Goal: Check status: Check status

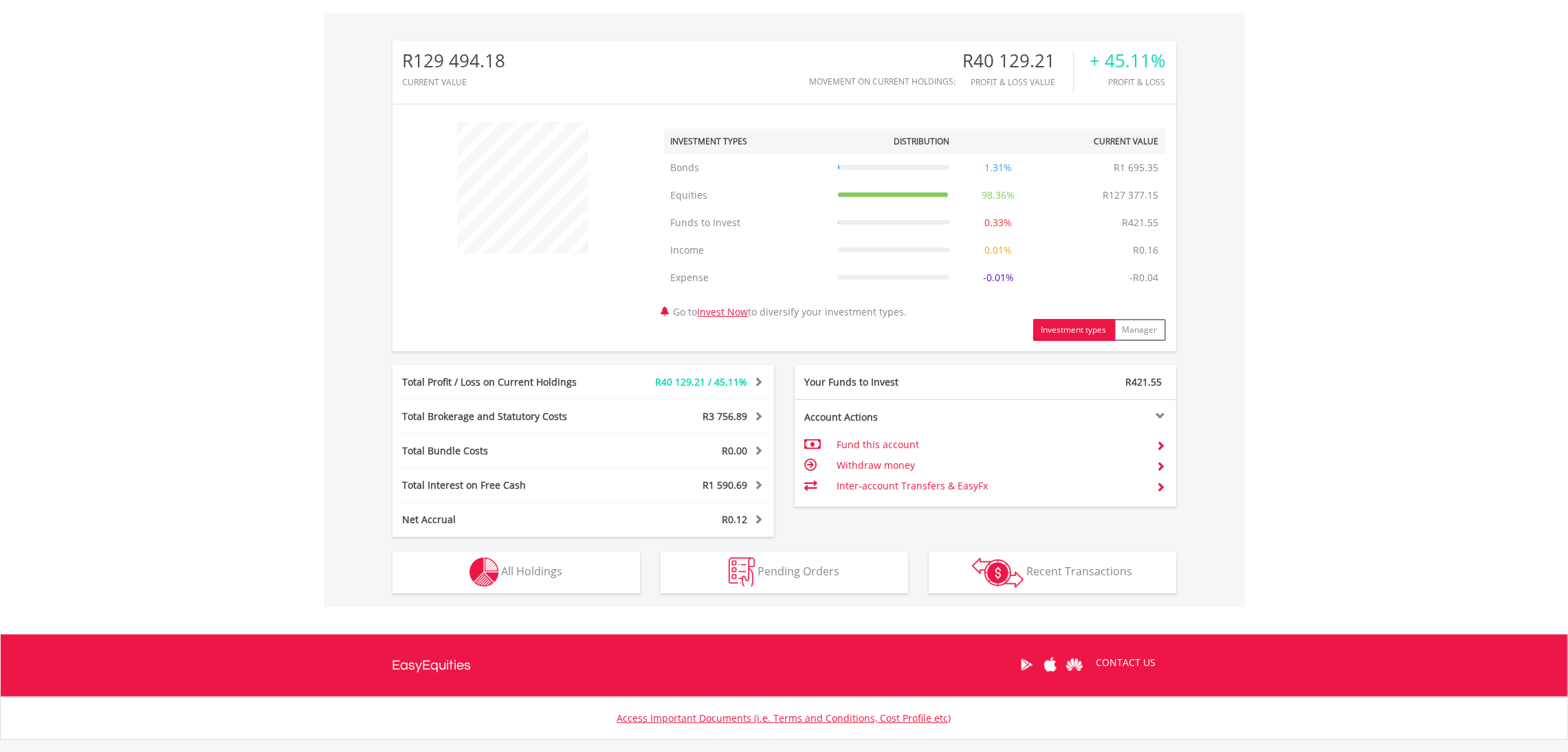
scroll to position [492, 0]
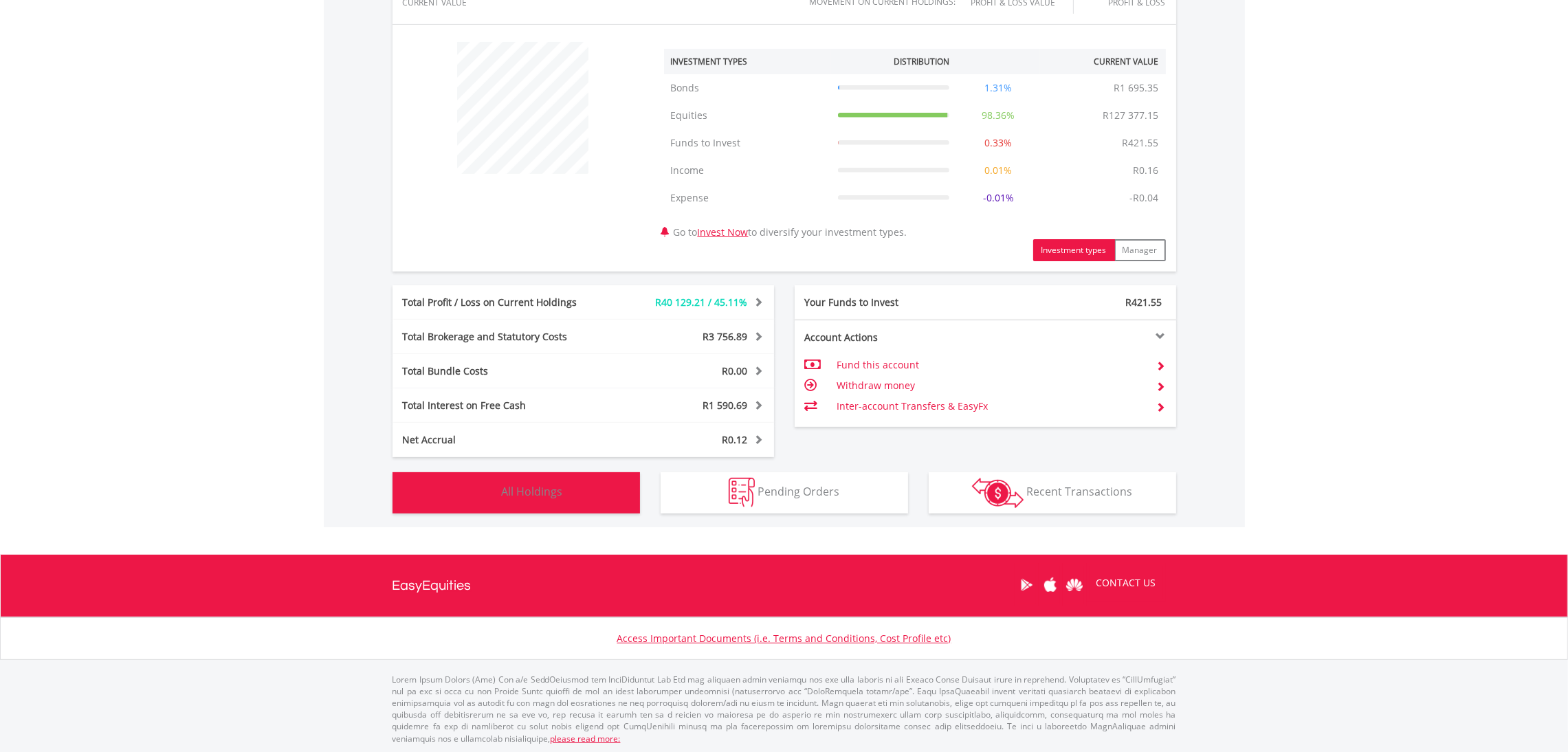
click at [563, 486] on button "Holdings All Holdings" at bounding box center [516, 492] width 248 height 41
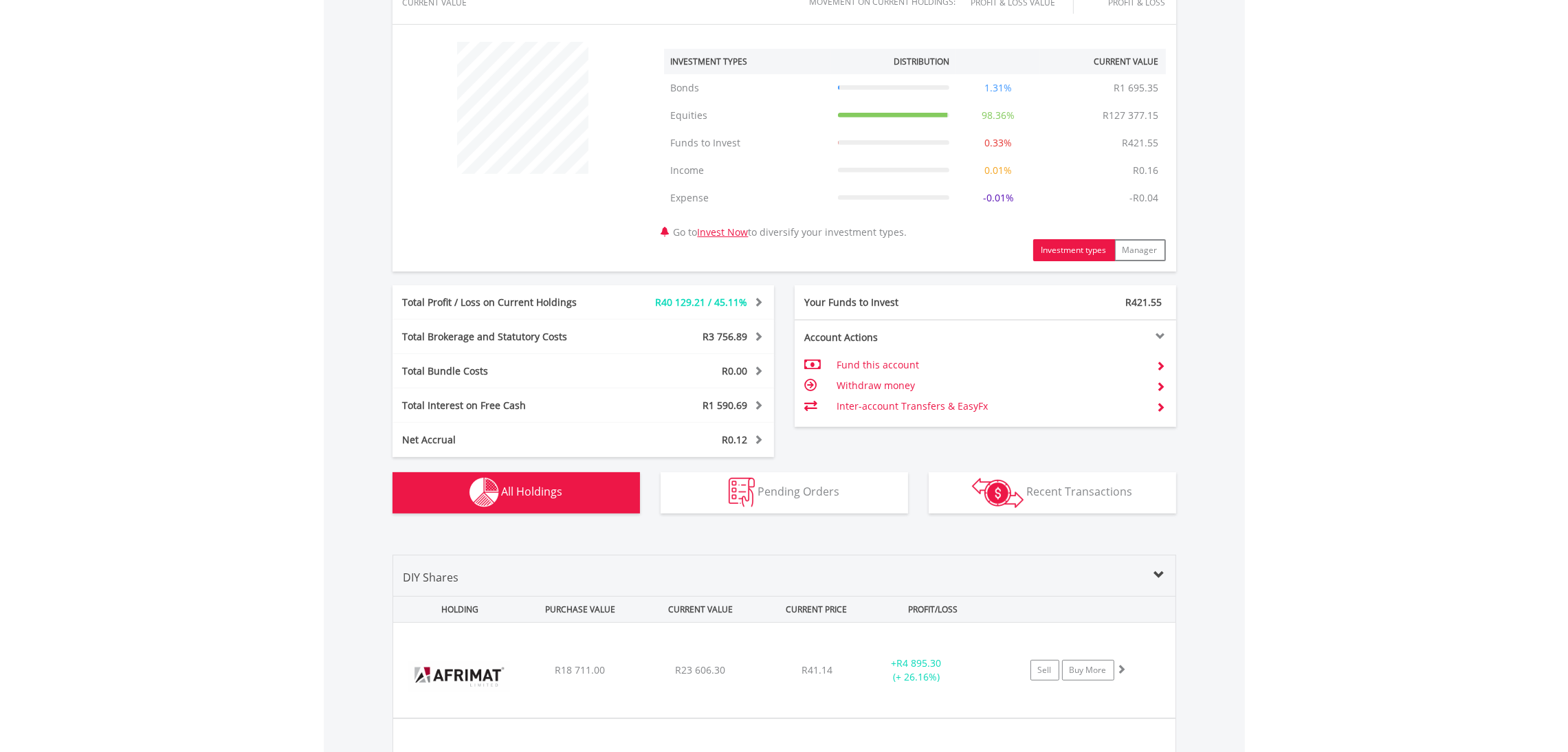
scroll to position [1046, 0]
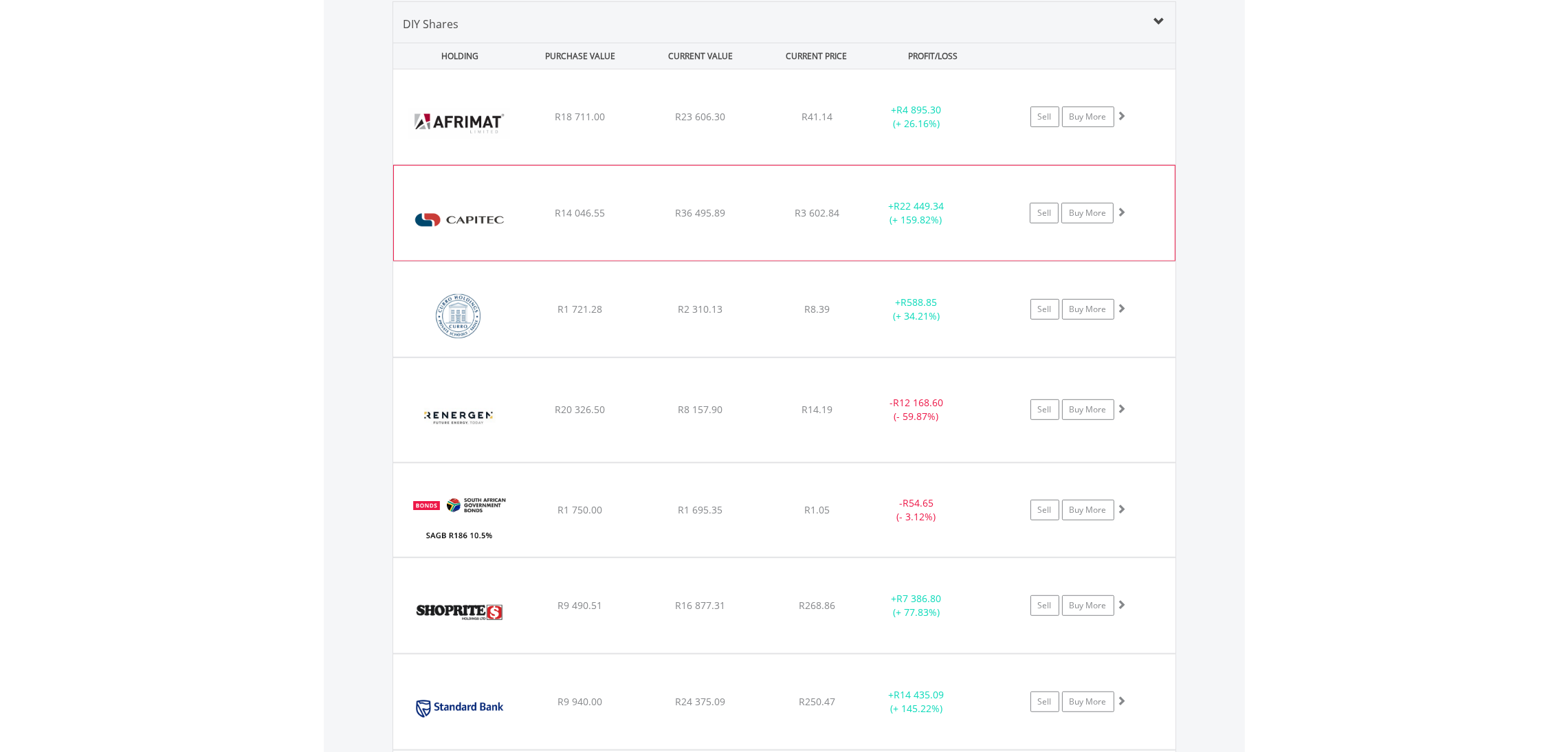
click at [1122, 209] on span at bounding box center [1121, 211] width 10 height 10
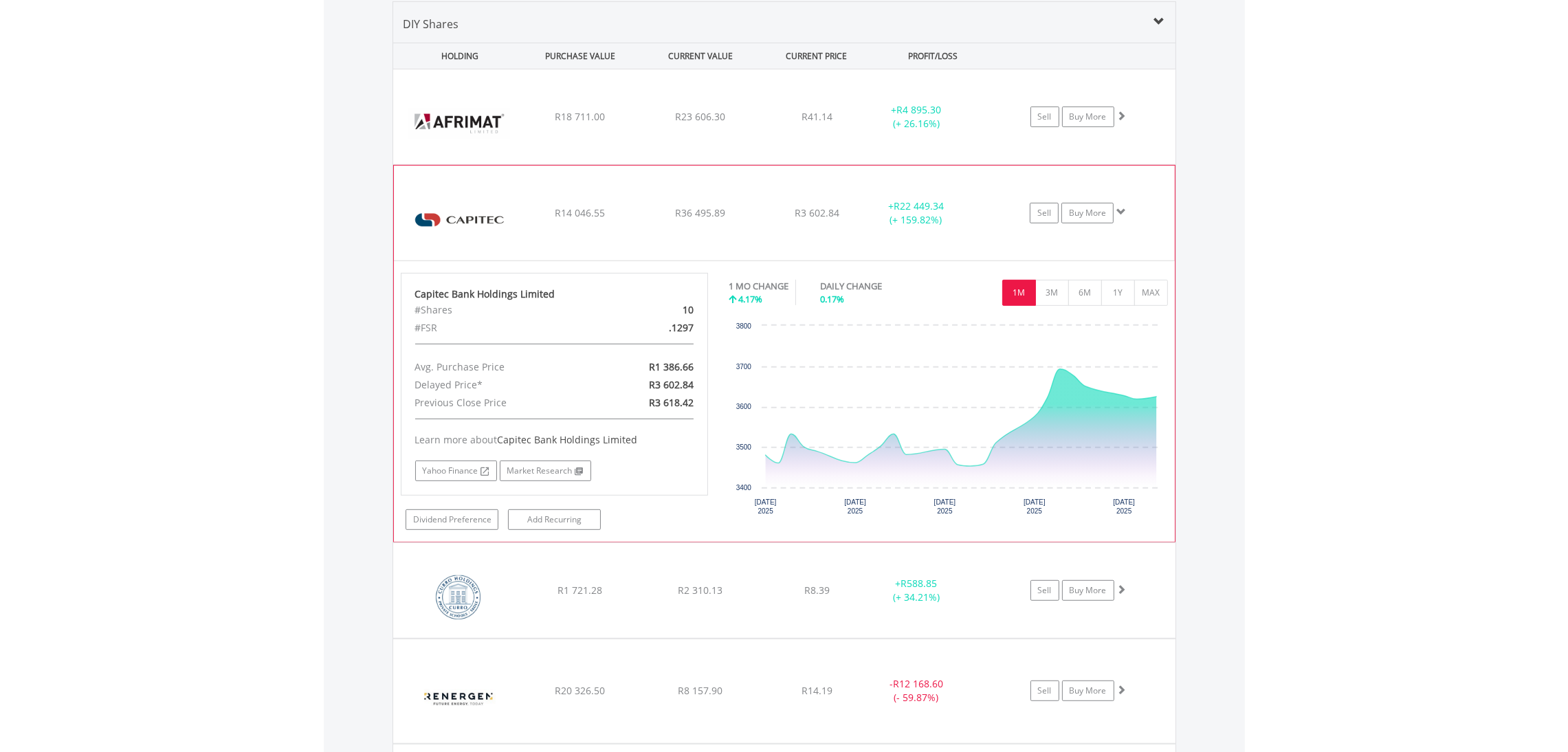
click at [1122, 209] on span at bounding box center [1121, 211] width 10 height 10
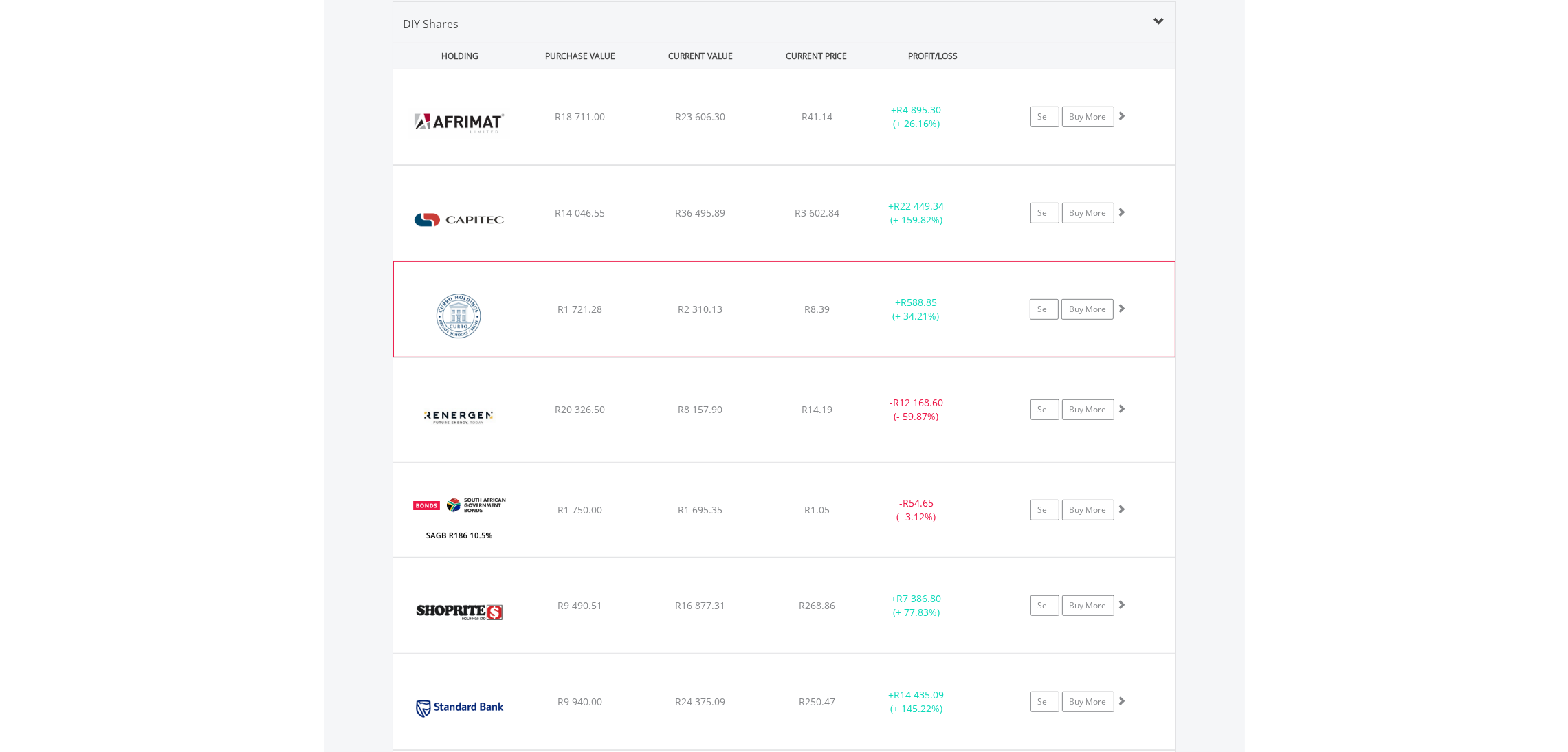
click at [1124, 307] on span at bounding box center [1121, 308] width 10 height 10
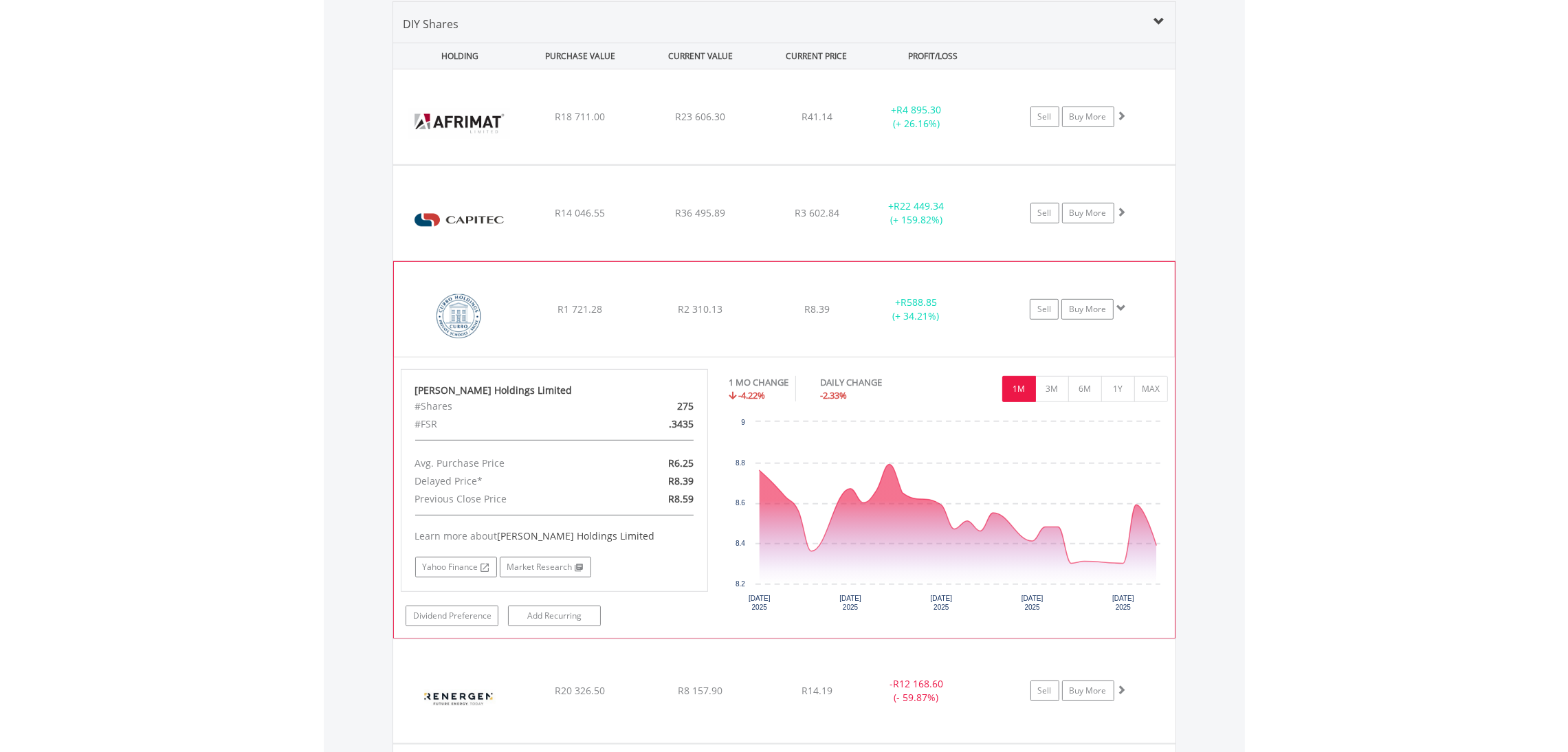
click at [1123, 307] on span at bounding box center [1121, 308] width 10 height 10
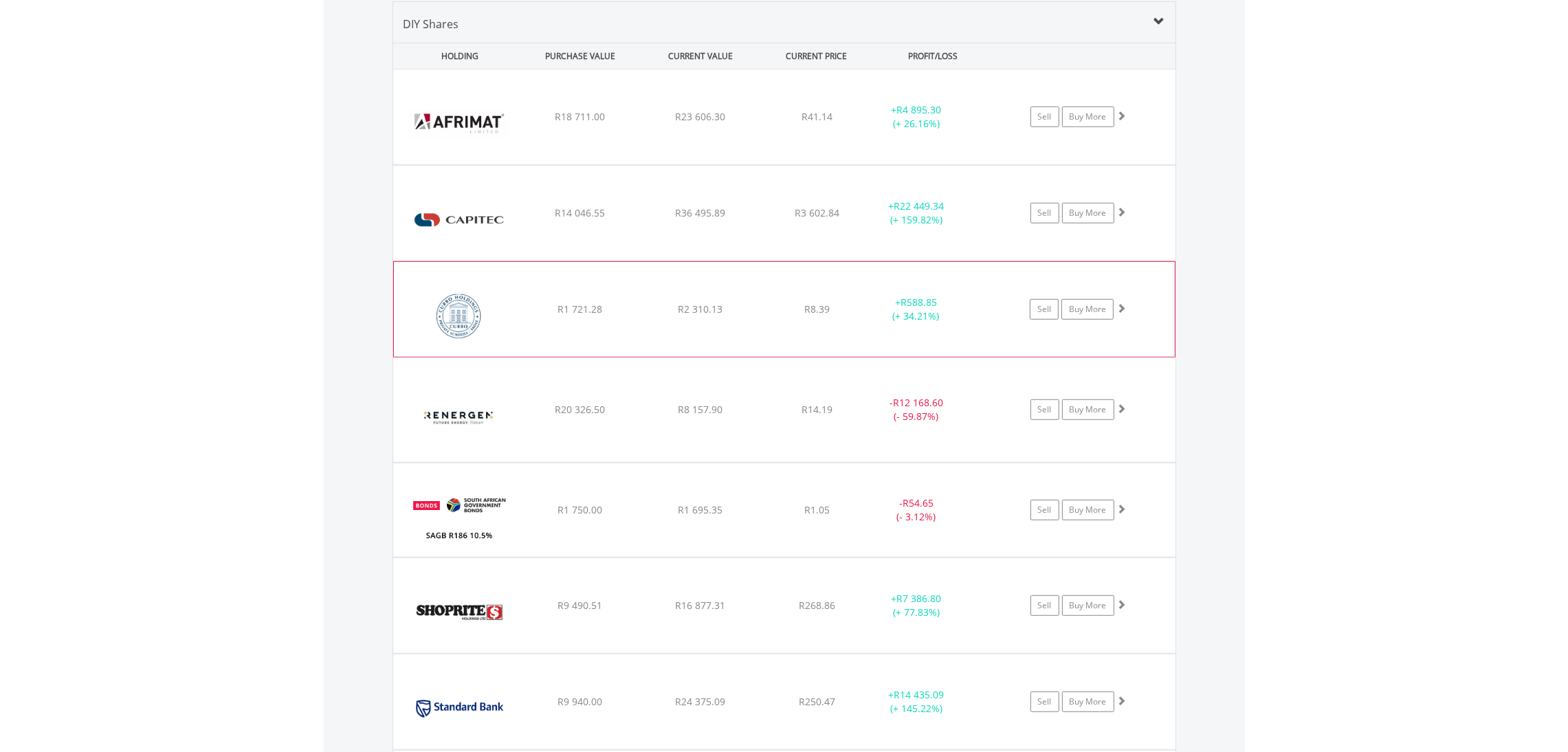
scroll to position [1252, 0]
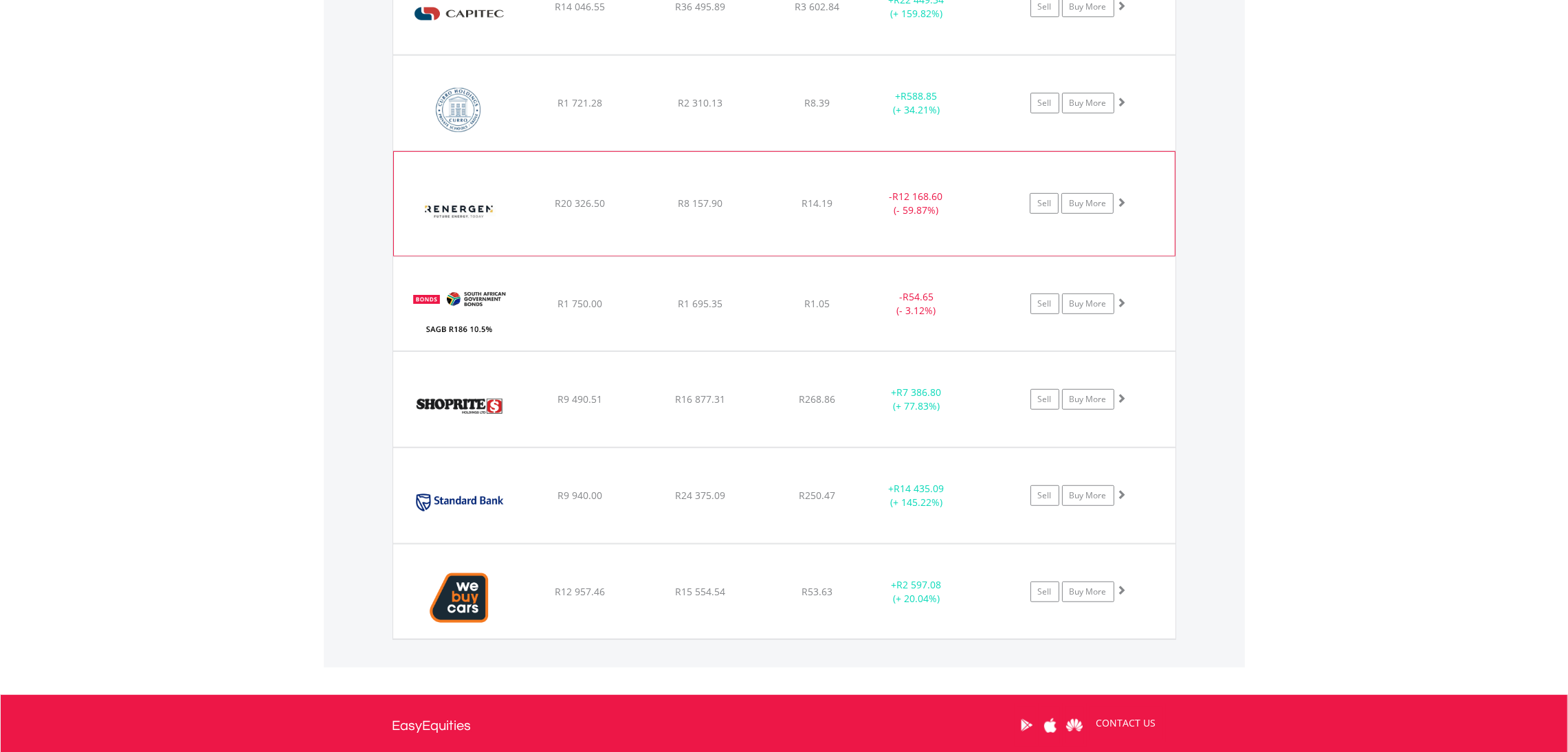
click at [1122, 202] on span at bounding box center [1121, 202] width 10 height 10
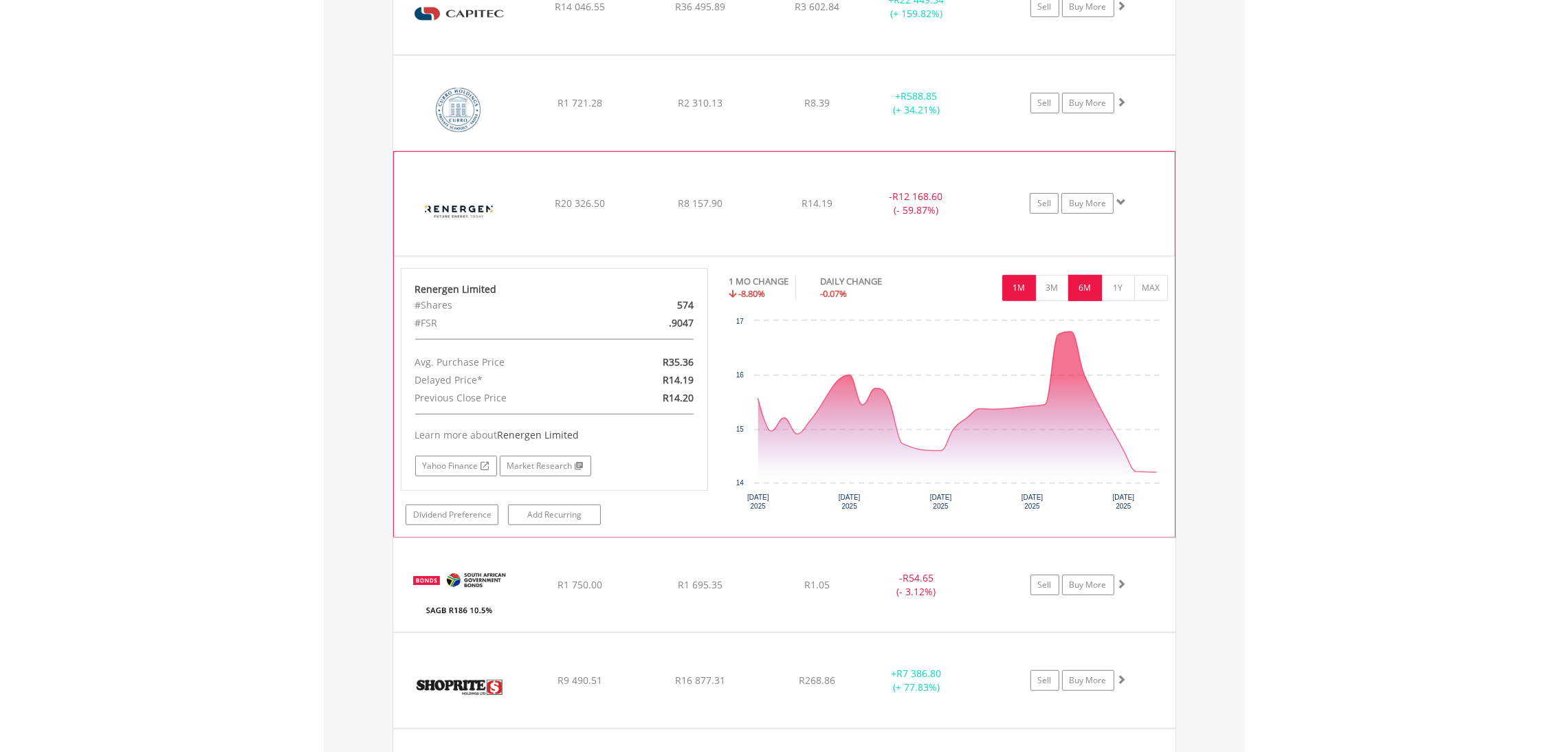
click at [1087, 291] on button "6M" at bounding box center [1085, 288] width 34 height 26
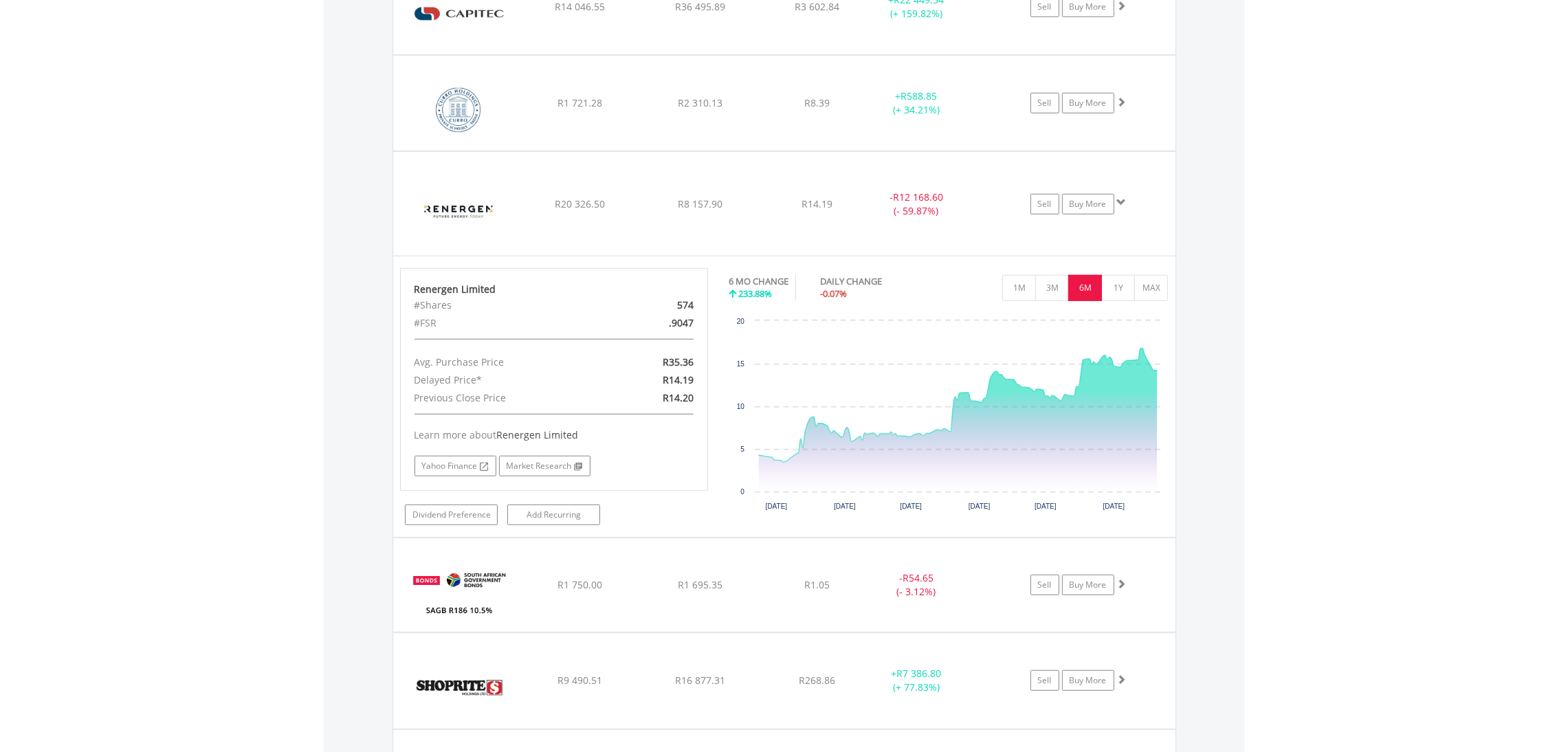
click at [1243, 224] on div "Value View Share View DIY Shares HOLDING PURCHASE VALUE CURRENT VALUE CURRENT P…" at bounding box center [784, 359] width 921 height 1181
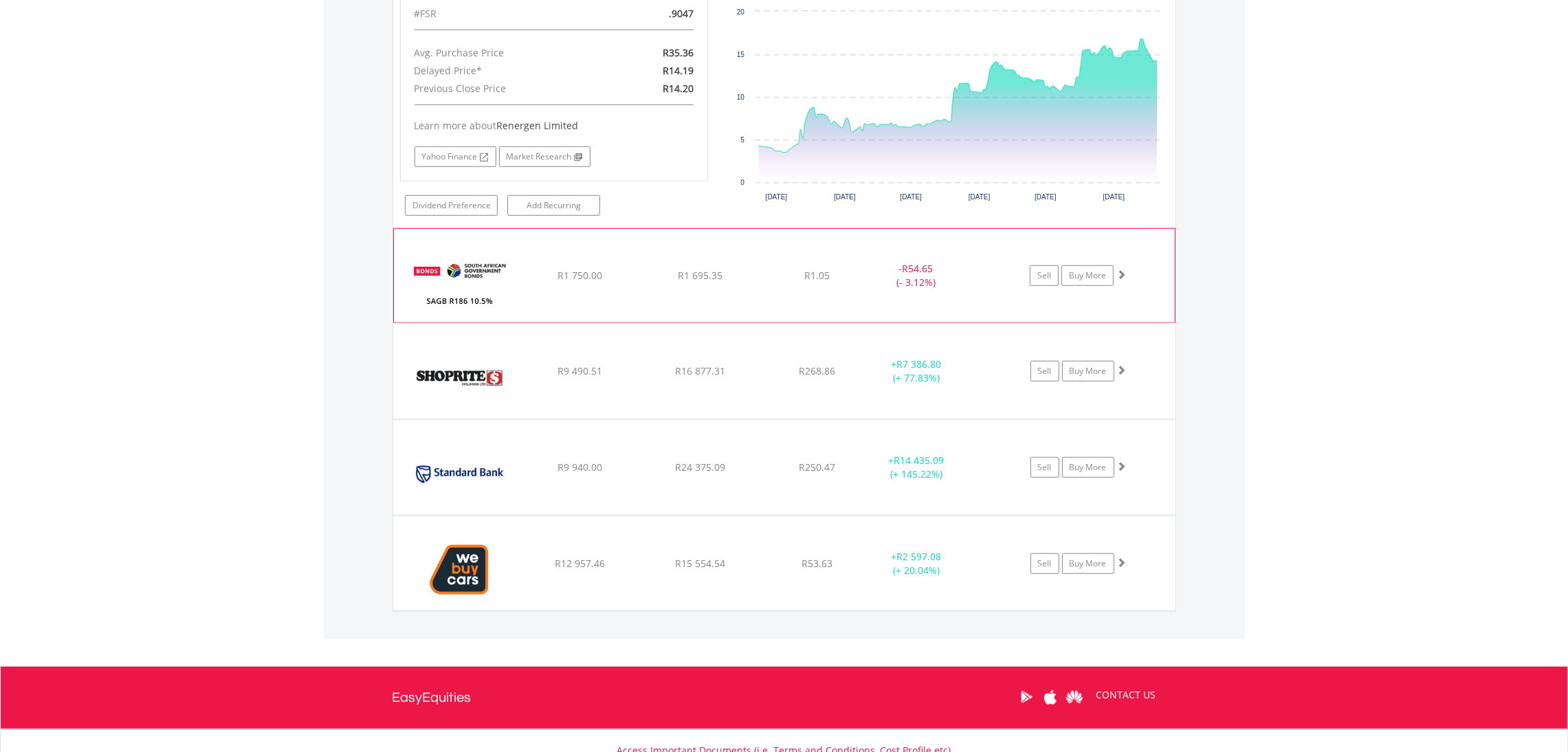
click at [1123, 274] on span at bounding box center [1121, 274] width 10 height 10
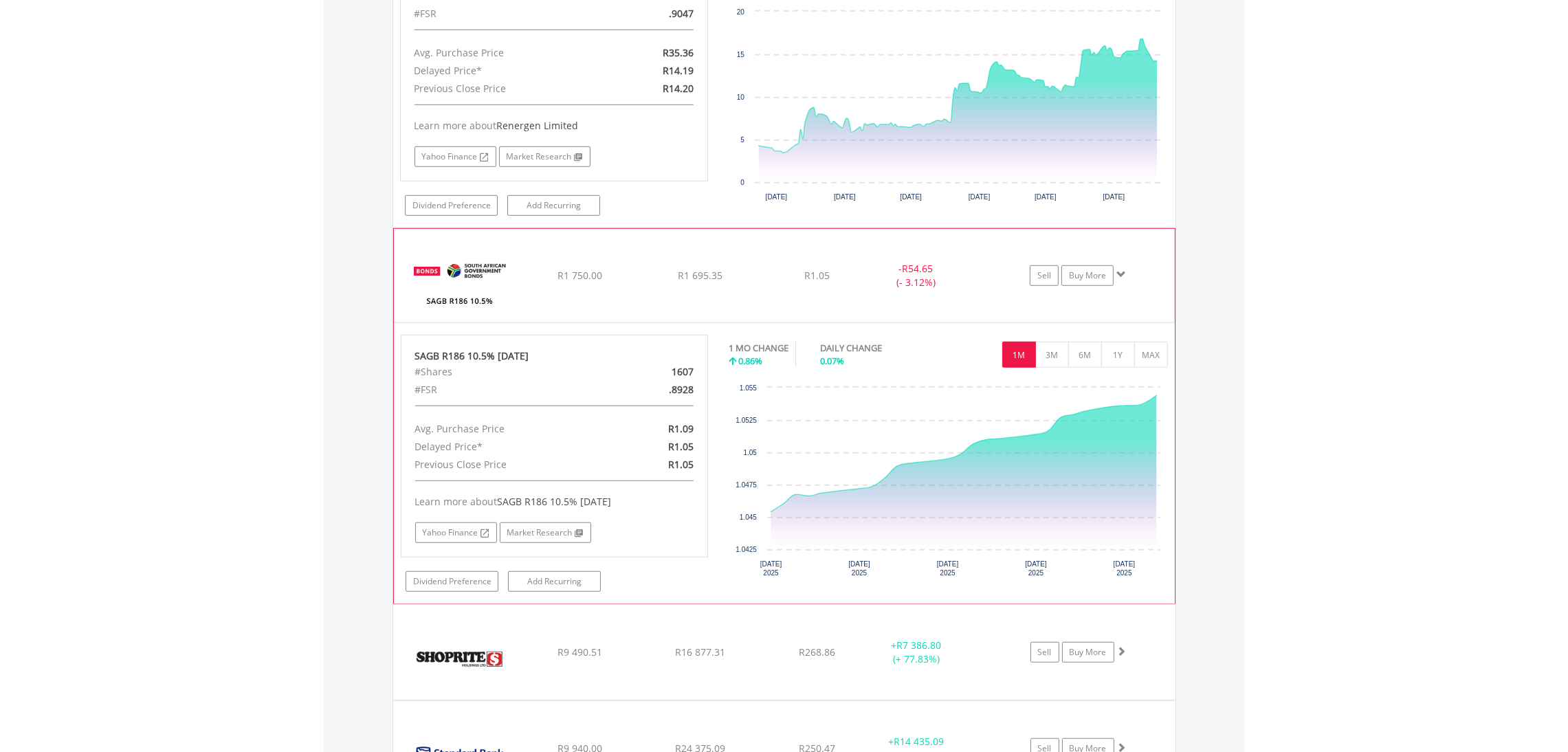
click at [1123, 274] on span at bounding box center [1121, 274] width 10 height 10
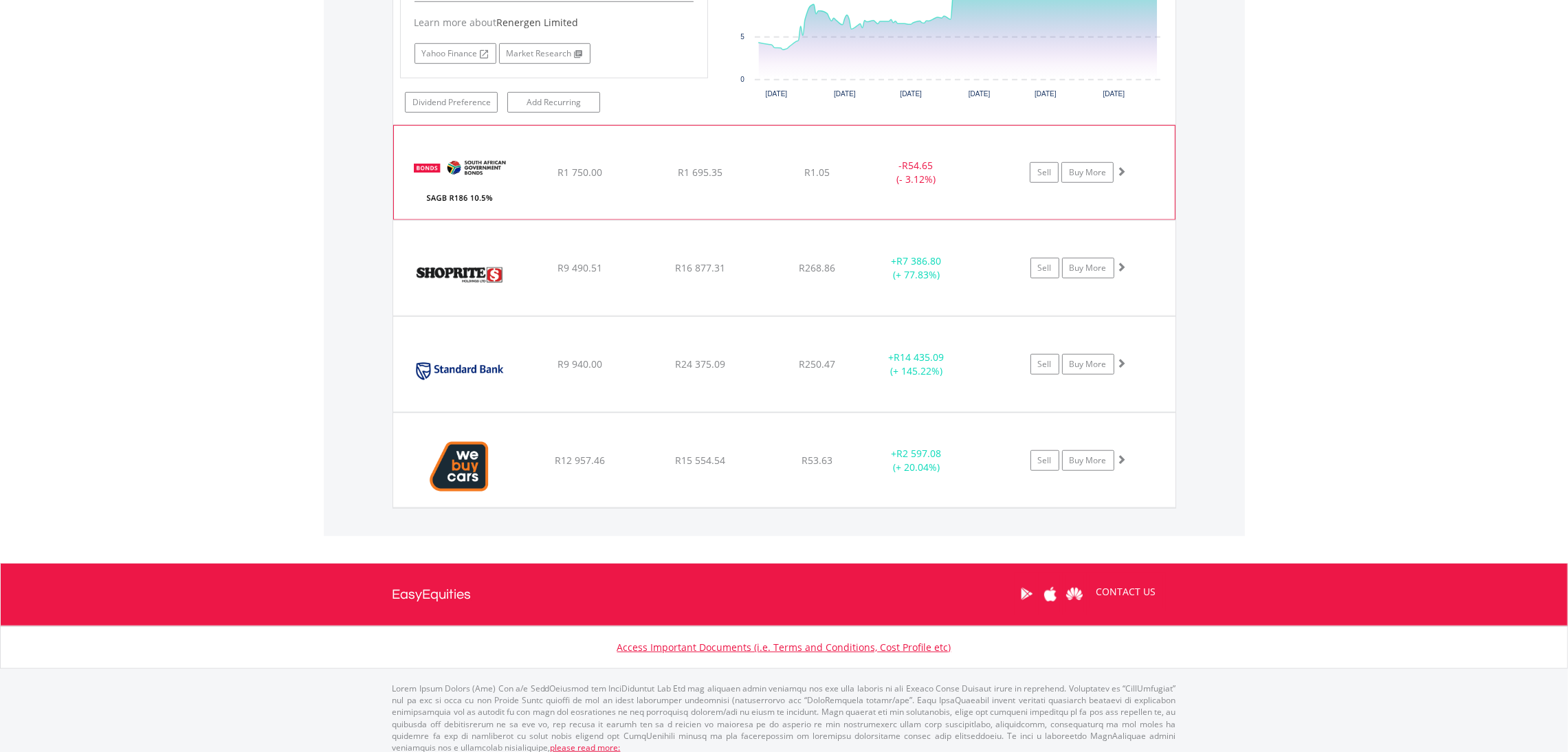
scroll to position [1677, 0]
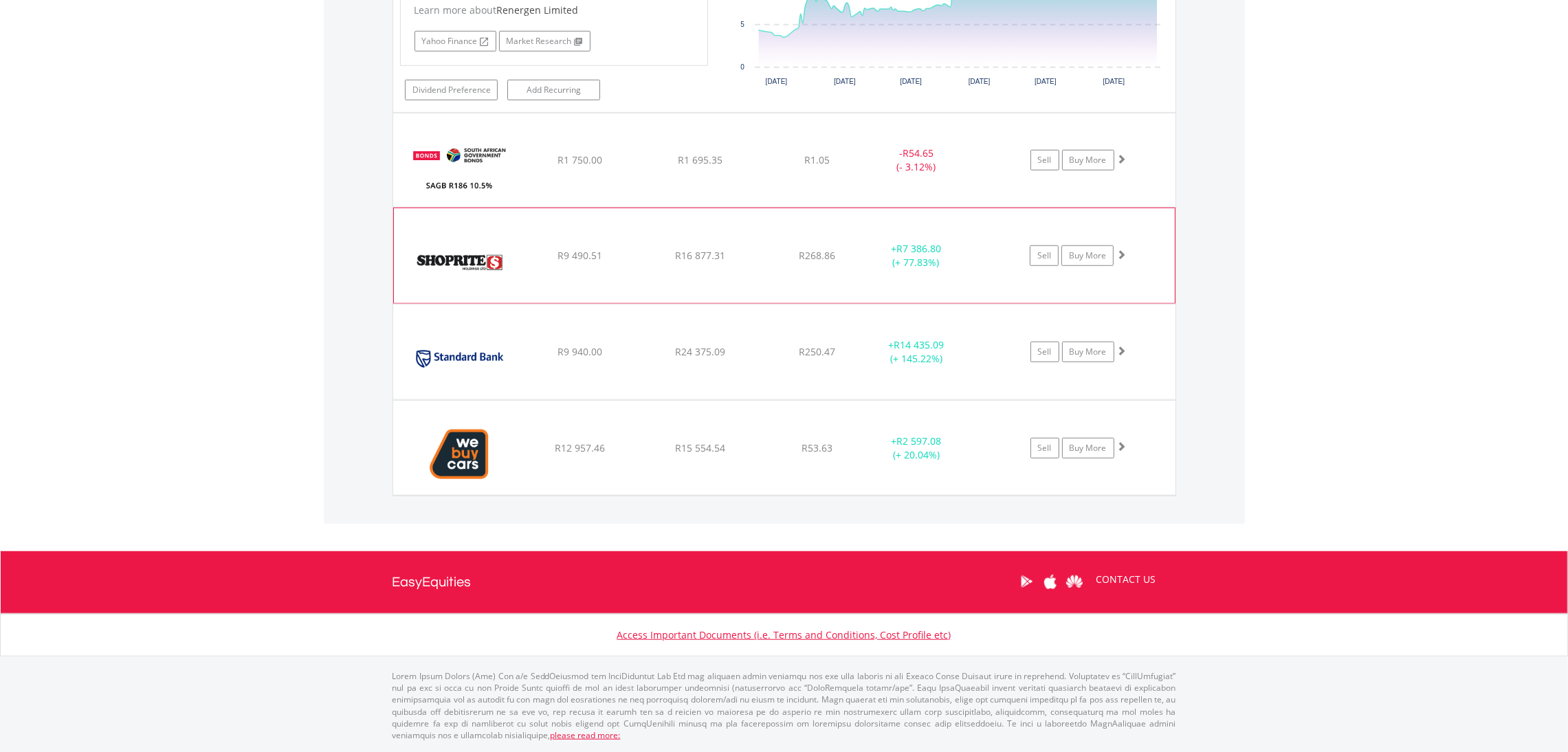
click at [1120, 257] on span at bounding box center [1121, 254] width 10 height 10
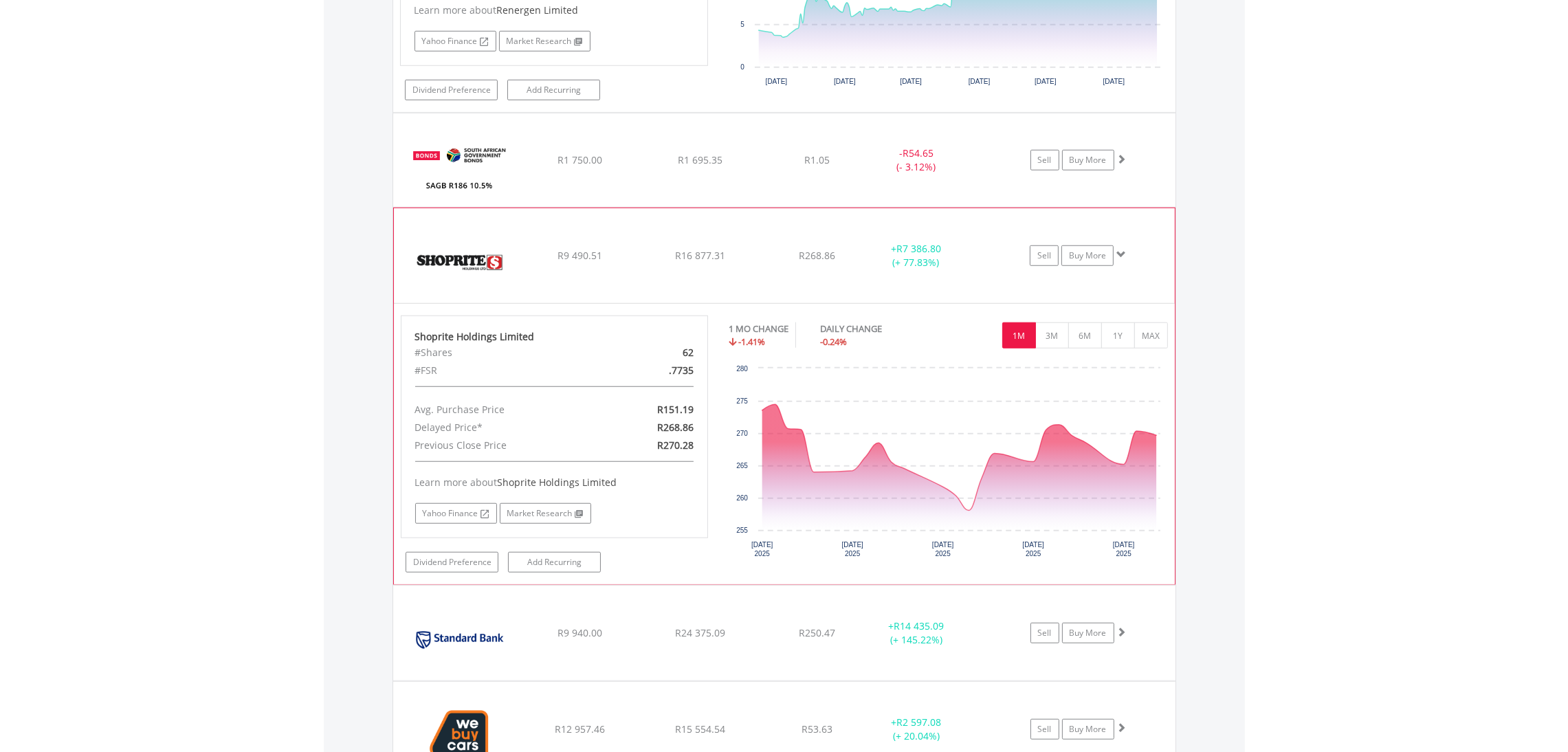
click at [1120, 257] on span at bounding box center [1121, 254] width 10 height 10
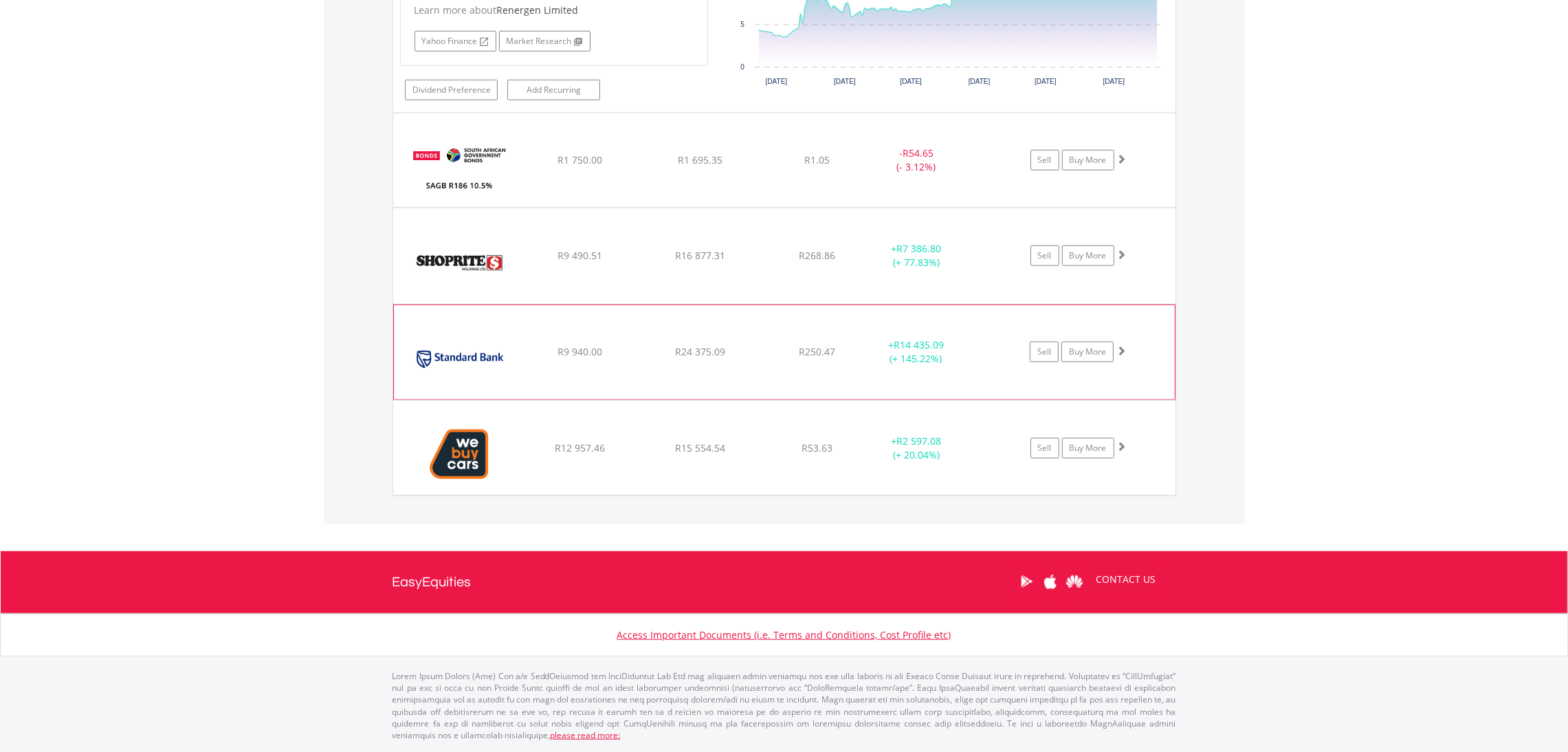
click at [1121, 351] on span at bounding box center [1121, 350] width 10 height 10
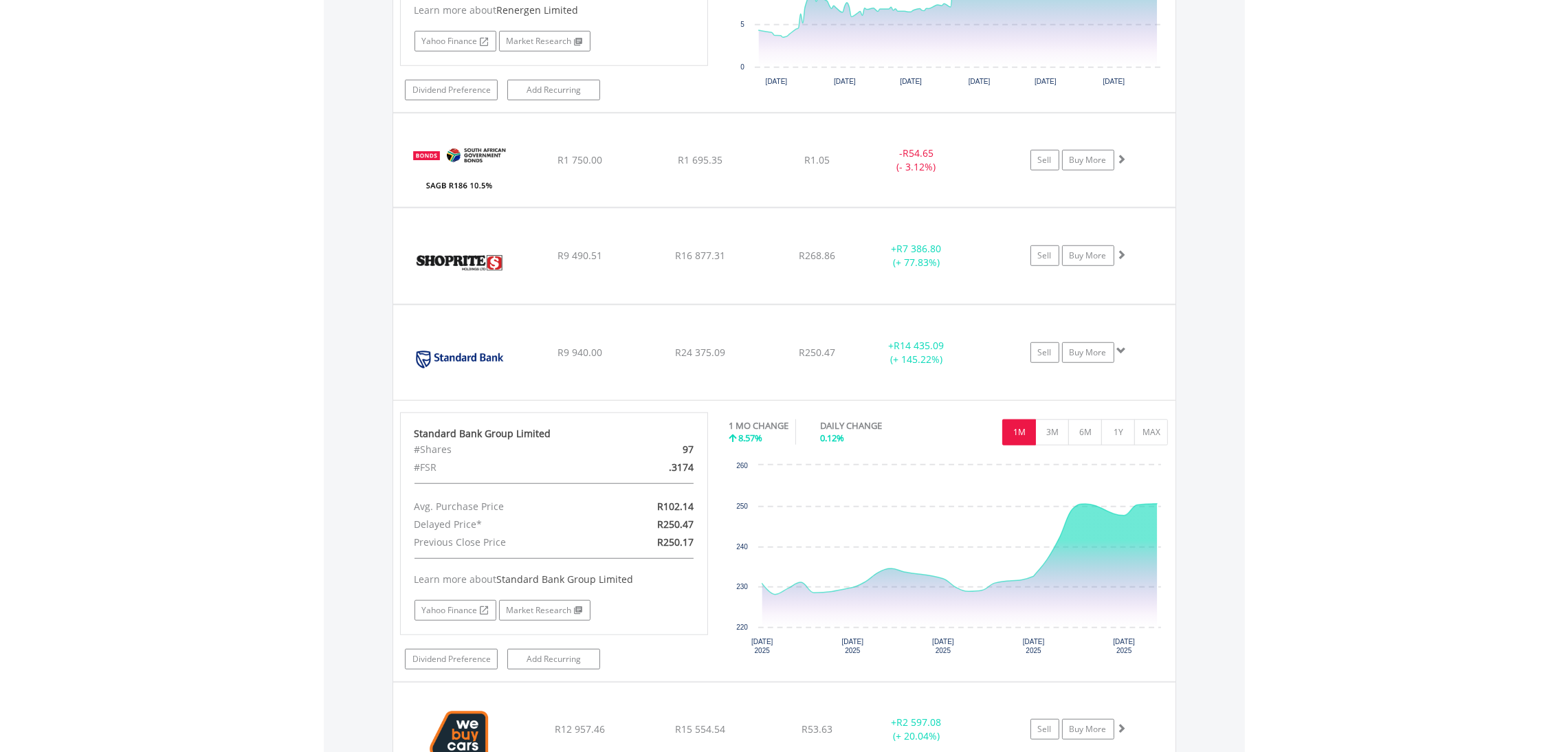
scroll to position [1883, 0]
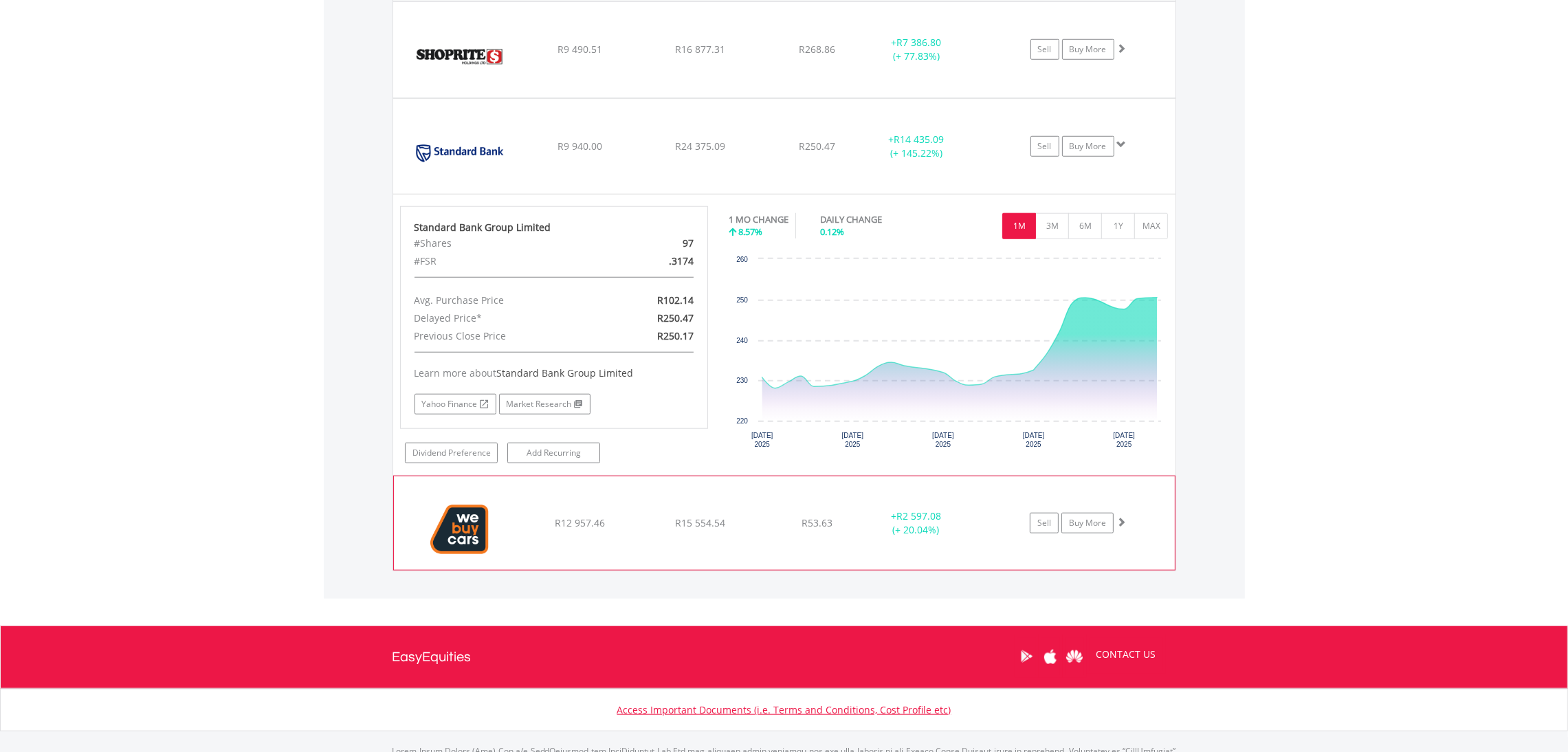
click at [1122, 523] on span at bounding box center [1121, 522] width 10 height 10
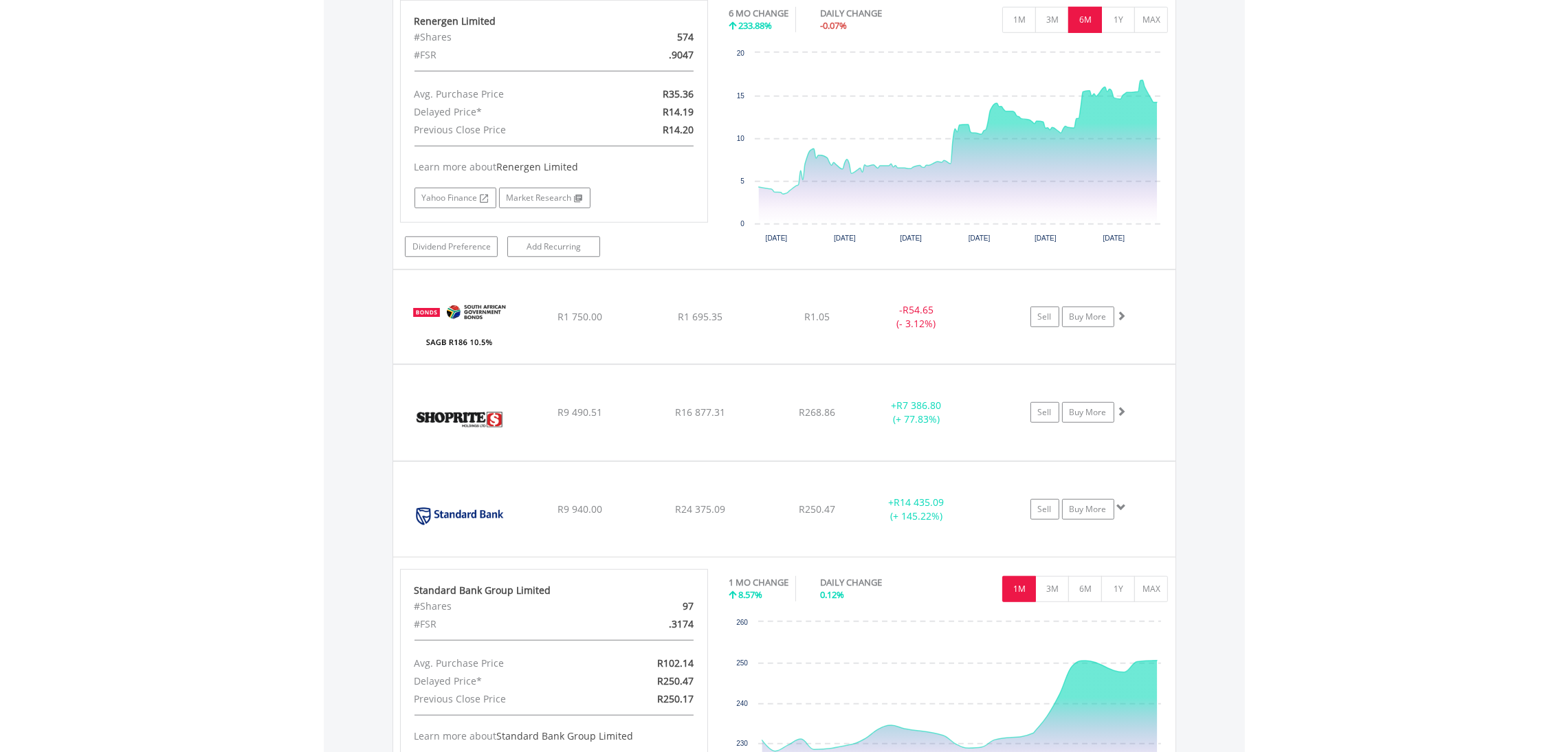
scroll to position [1417, 0]
